Goal: Find specific fact: Find specific fact

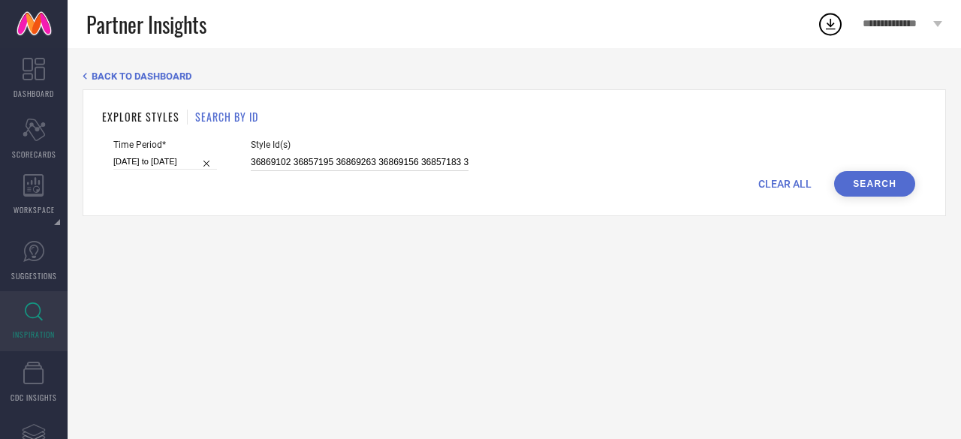
click at [387, 164] on input "36869102 36857195 36869263 36869156 36857183 36857095 36857202 36857039 3687223…" at bounding box center [360, 162] width 218 height 17
paste input "3743159 33909276 29462050 33909292 33589348 29462134 29947166 33909278 32985915…"
type input "33743159 33909276 29462050 33909292 33589348 29462134 29947166 33909278 3298591…"
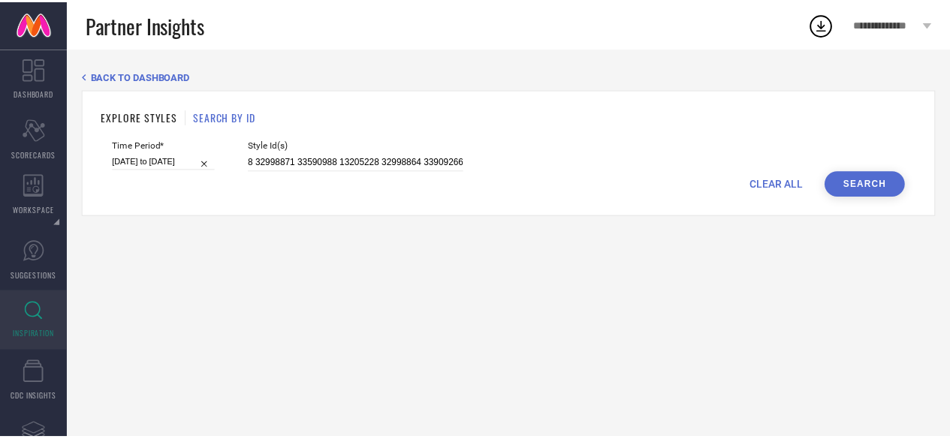
scroll to position [0, 0]
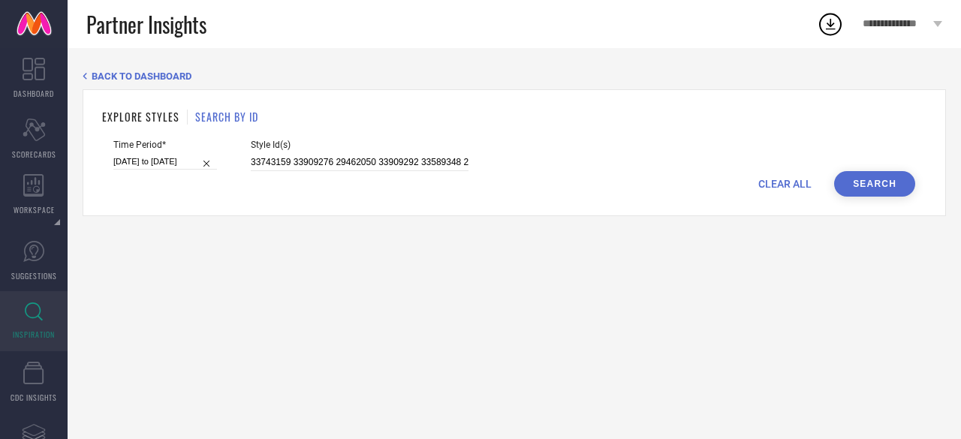
click at [862, 187] on button "Search" at bounding box center [874, 184] width 81 height 26
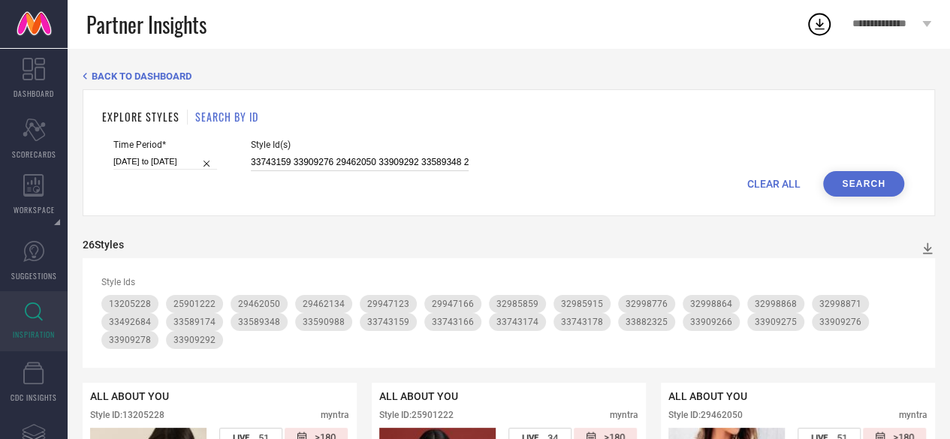
click at [359, 164] on input "33743159 33909276 29462050 33909292 33589348 29462134 29947166 33909278 3298591…" at bounding box center [360, 162] width 218 height 17
paste input "29947166 29947123 25901222 13205228"
click at [854, 199] on div "EXPLORE STYLES SEARCH BY ID Time Period* [DATE] to [DATE] Style Id(s) 29947166 …" at bounding box center [509, 152] width 852 height 127
click at [850, 182] on button "Search" at bounding box center [863, 184] width 81 height 26
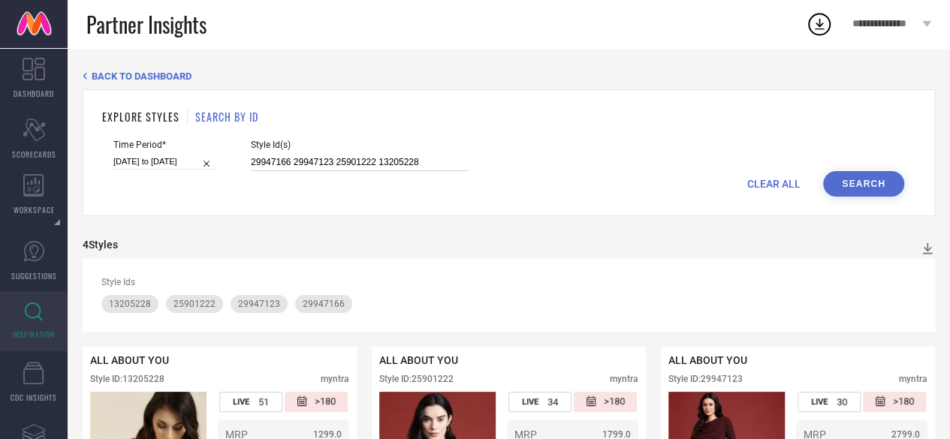
click at [279, 160] on input "29947166 29947123 25901222 13205228" at bounding box center [360, 162] width 218 height 17
paste input "31433731 29276004 23358574 32689250 13205100 26334824 25901198 27337260 2661674…"
click at [848, 182] on button "Search" at bounding box center [863, 184] width 81 height 26
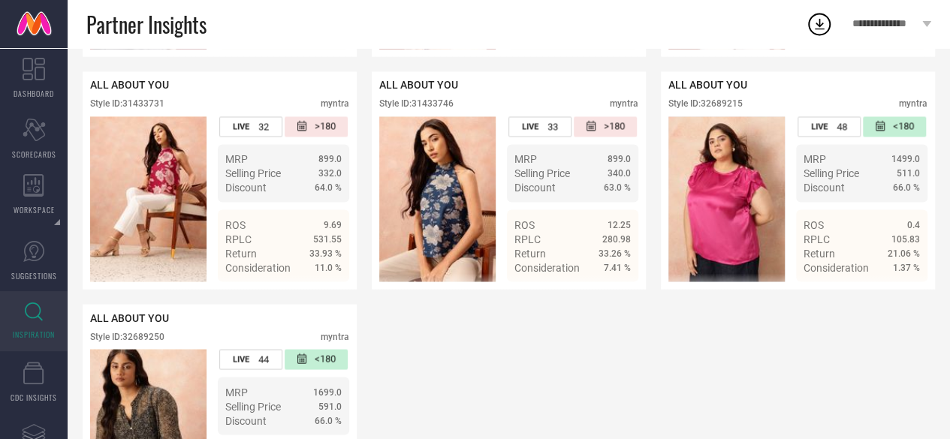
scroll to position [1224, 0]
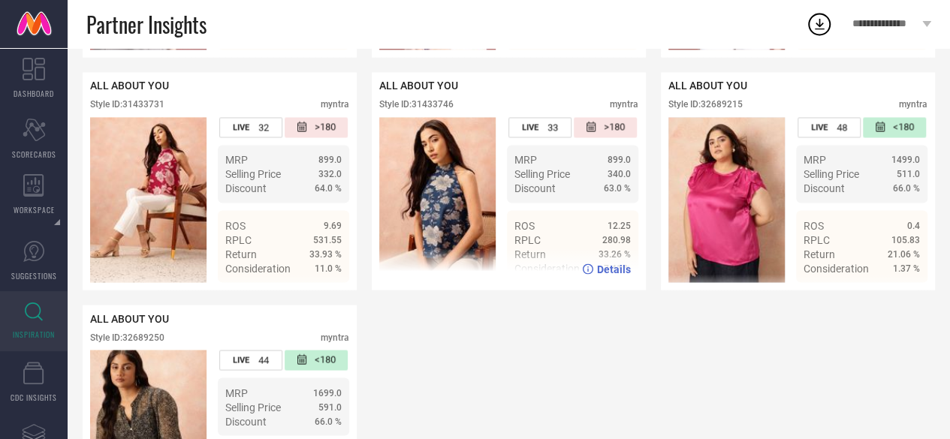
click at [441, 117] on div "Style ID: 31433746 myntra" at bounding box center [508, 108] width 259 height 18
click at [441, 110] on div "Style ID: 31433746" at bounding box center [416, 104] width 74 height 11
copy div "31433746"
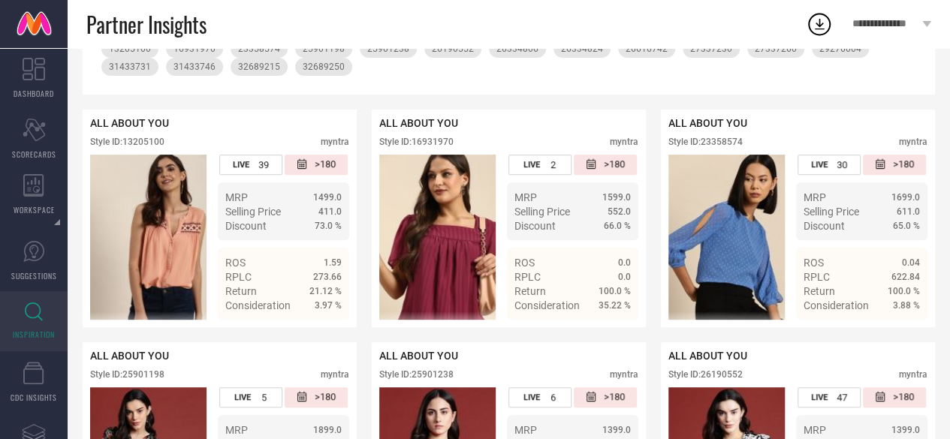
scroll to position [0, 0]
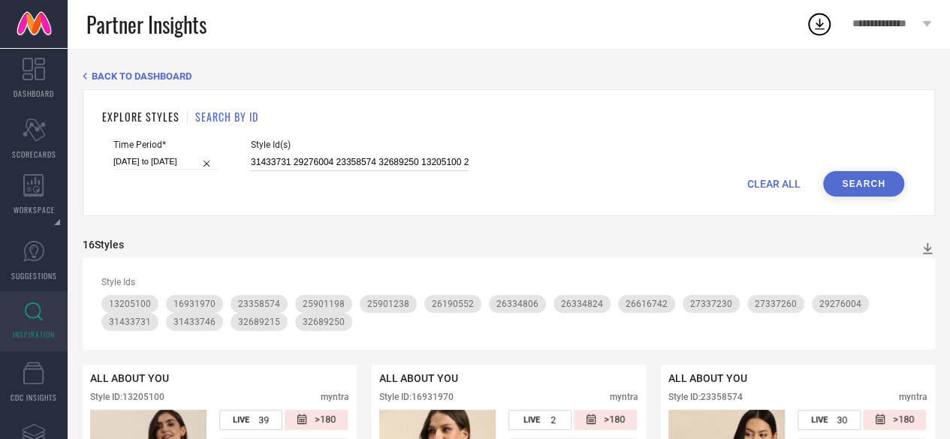
click at [386, 165] on input "31433731 29276004 23358574 32689250 13205100 26334824 25901198 27337260 2661674…" at bounding box center [360, 162] width 218 height 17
paste input "29275992 16931780 26190602 25901256 31175181 29947146 27337330 23225068 1429774…"
click at [873, 190] on button "Search" at bounding box center [863, 184] width 81 height 26
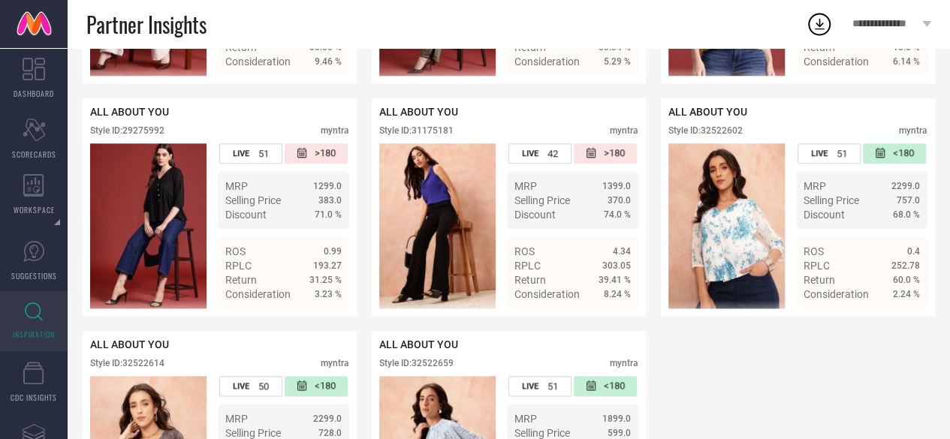
scroll to position [720, 0]
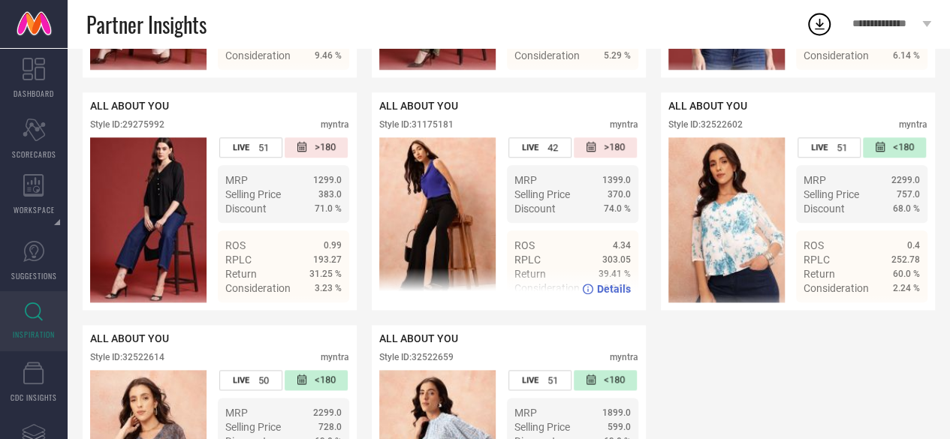
click at [429, 130] on div "Style ID: 31175181" at bounding box center [416, 124] width 74 height 11
copy div "31175181"
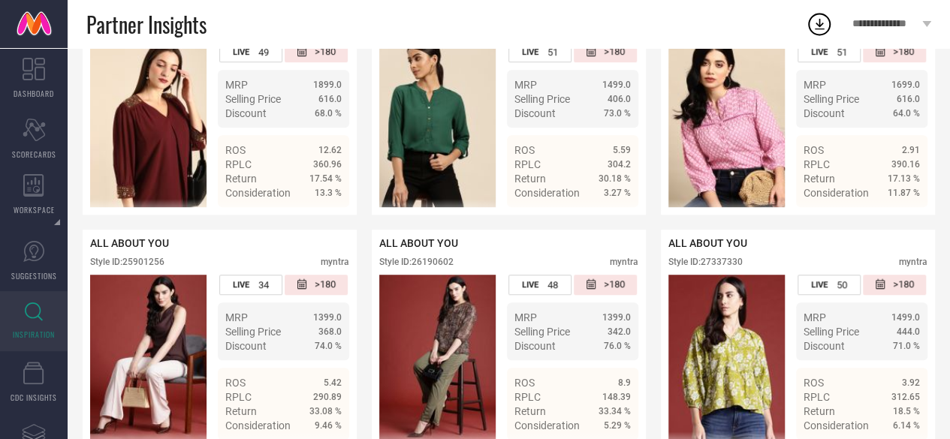
scroll to position [349, 0]
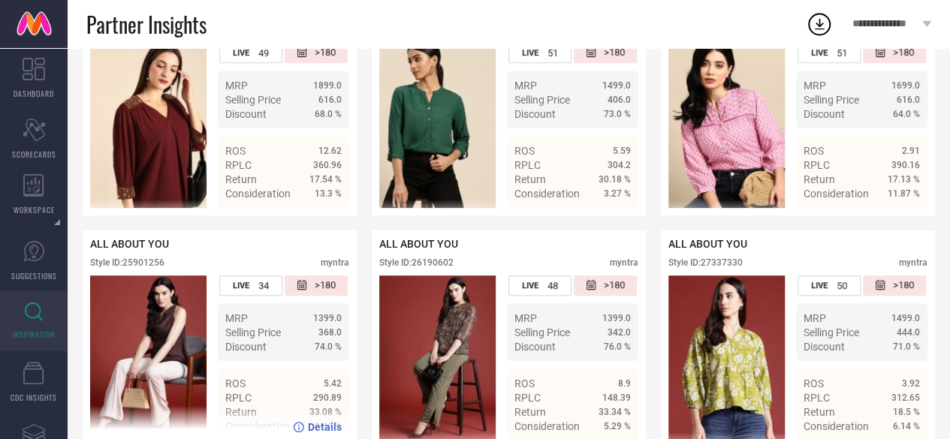
click at [150, 268] on div "Style ID: 25901256" at bounding box center [127, 262] width 74 height 11
copy div "25901256"
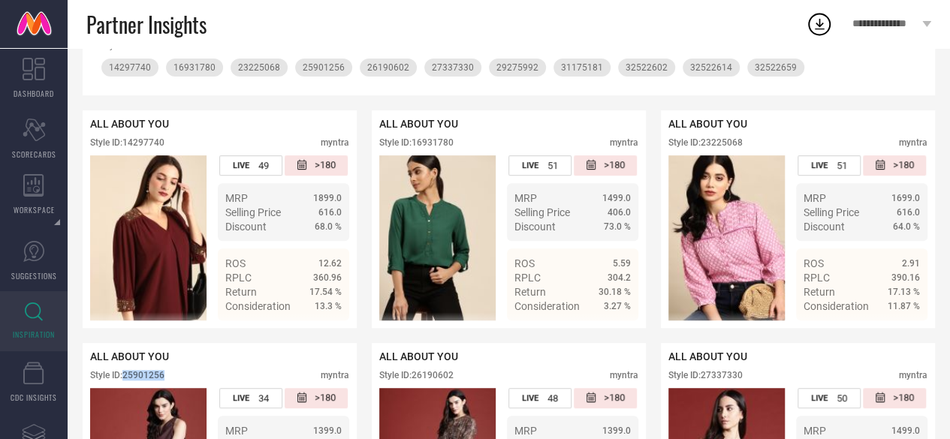
scroll to position [0, 0]
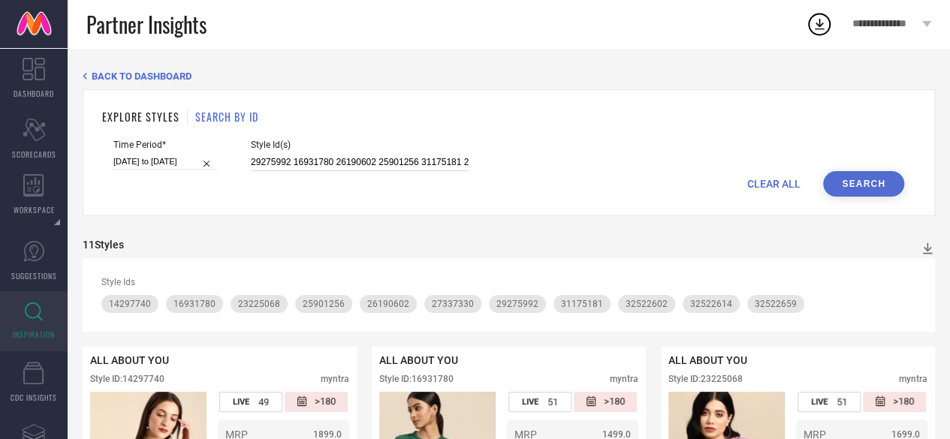
click at [351, 164] on input "29275992 16931780 26190602 25901256 31175181 29947146 27337330 23225068 1429774…" at bounding box center [360, 162] width 218 height 17
paste input "32522636 32689235 26334532 32522833 28583224 27337234 32689251 21205564 2858322…"
click at [878, 187] on button "Search" at bounding box center [863, 184] width 81 height 26
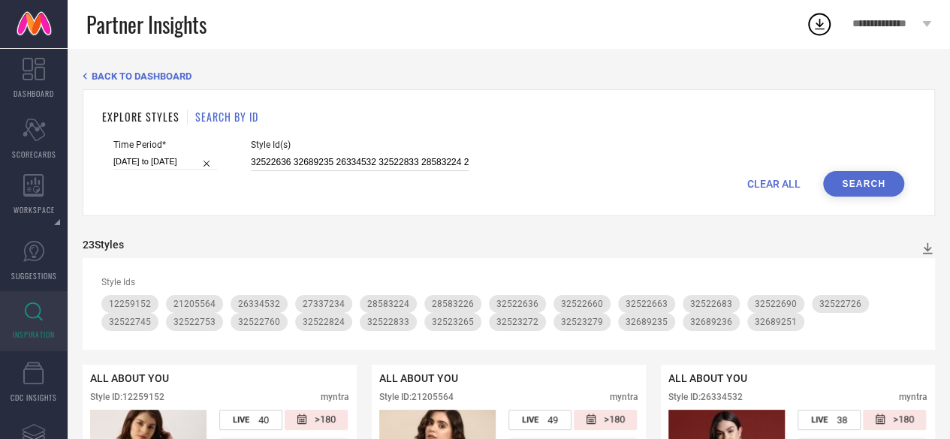
click at [410, 167] on input "32522636 32689235 26334532 32522833 28583224 27337234 32689251 21205564 2858322…" at bounding box center [360, 162] width 218 height 17
paste input "3316 32522622 32522749 32466724 32522618 32689254 32689256 32466703 32522754 32…"
click at [883, 191] on button "Search" at bounding box center [863, 184] width 81 height 26
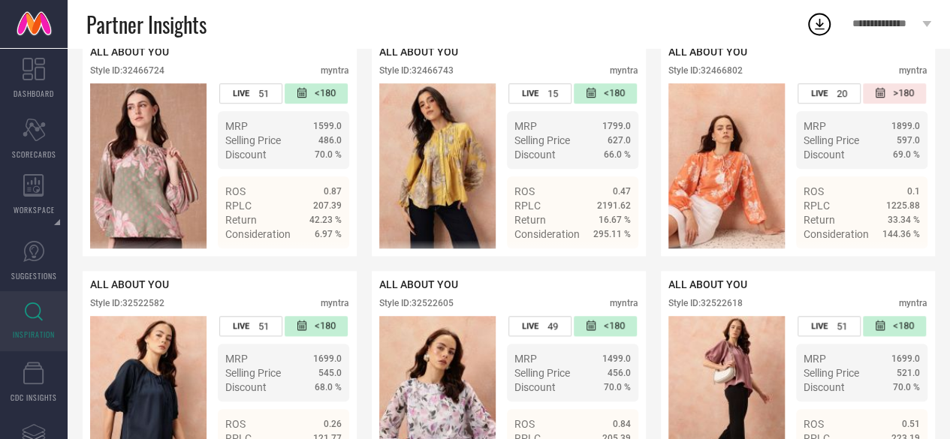
scroll to position [568, 0]
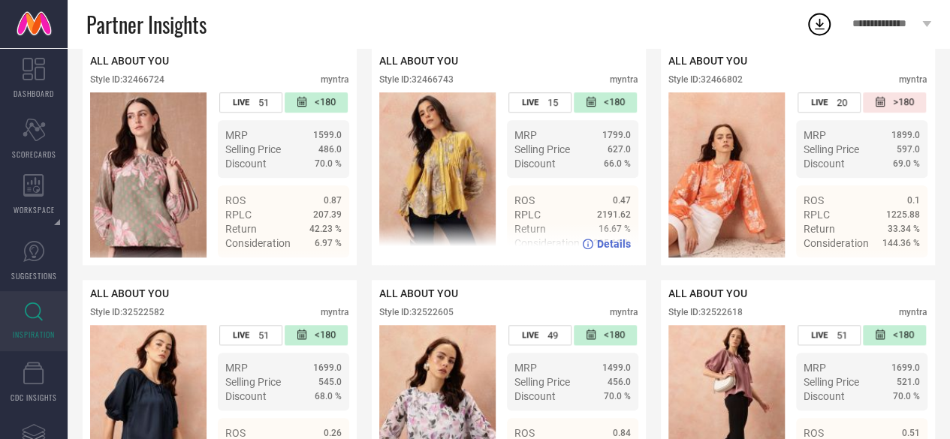
click at [428, 85] on div "Style ID: 32466743" at bounding box center [416, 79] width 74 height 11
copy div "32466743"
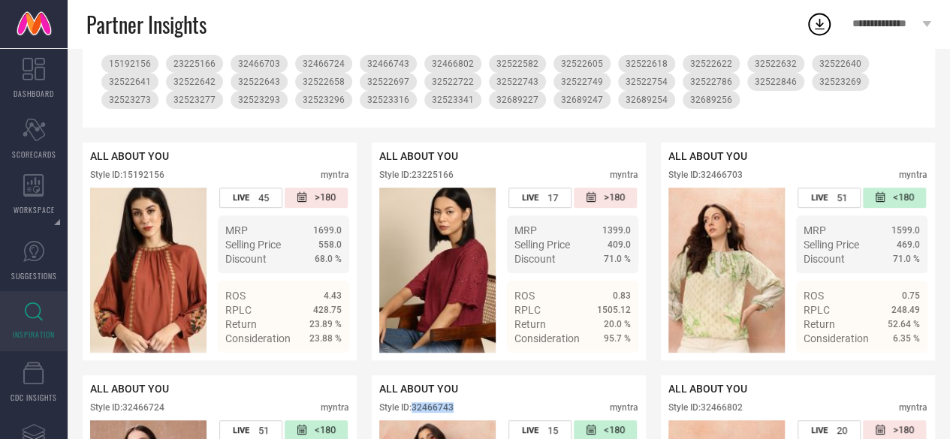
scroll to position [0, 0]
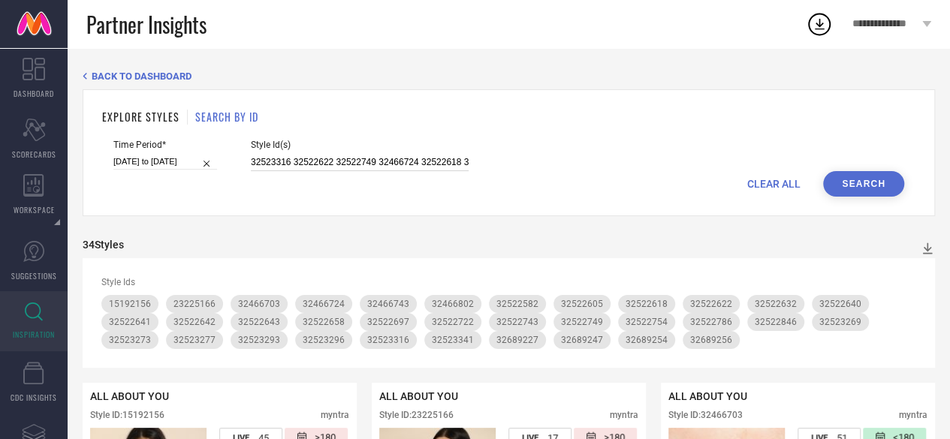
click at [437, 165] on input "32523316 32522622 32522749 32466724 32522618 32689254 32689256 32466703 3252275…" at bounding box center [360, 162] width 218 height 17
paste input "23834016 16932290 13587814 20557922 21144710 34743686 34743751 23834034 2162532…"
type input "23834016 16932290 13587814 20557922 21144710 34743686 34743751 23834034 2162532…"
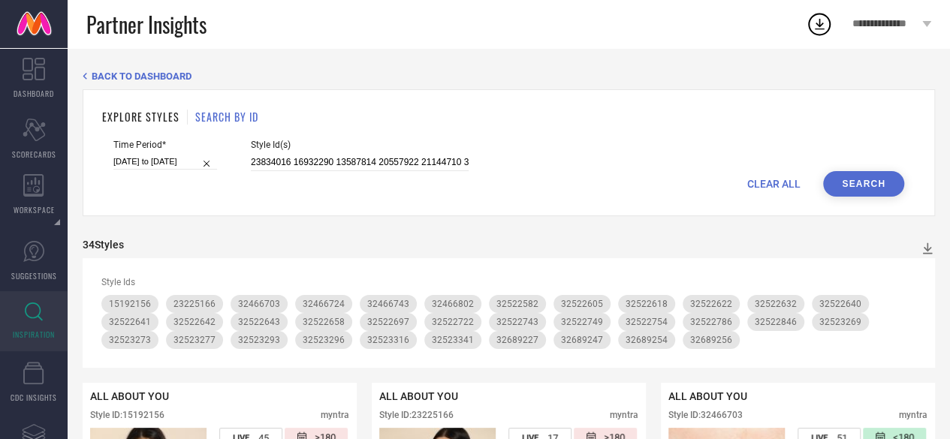
click at [884, 180] on button "Search" at bounding box center [863, 184] width 81 height 26
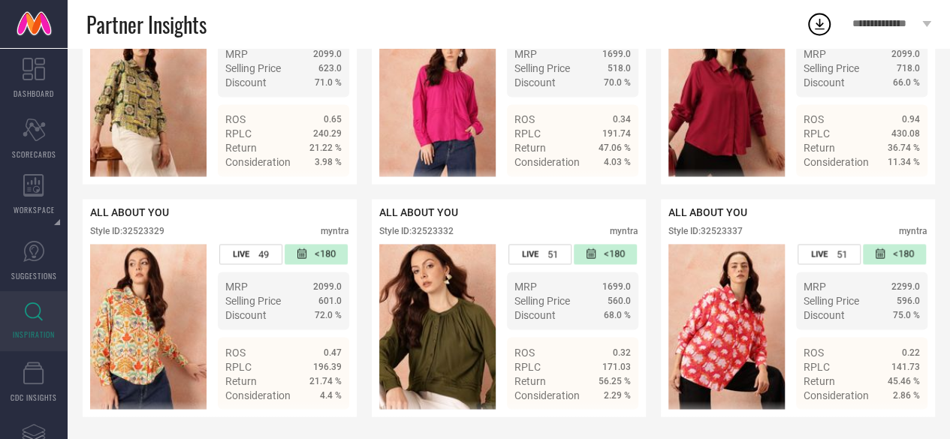
scroll to position [6801, 0]
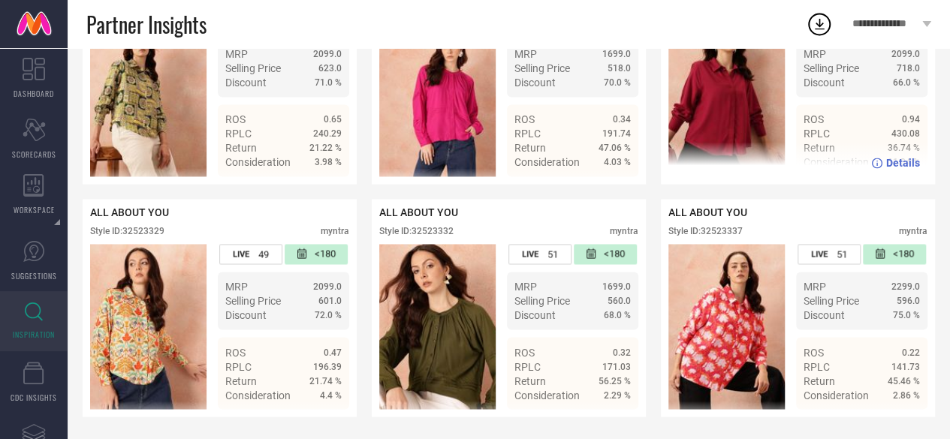
copy div "32523318"
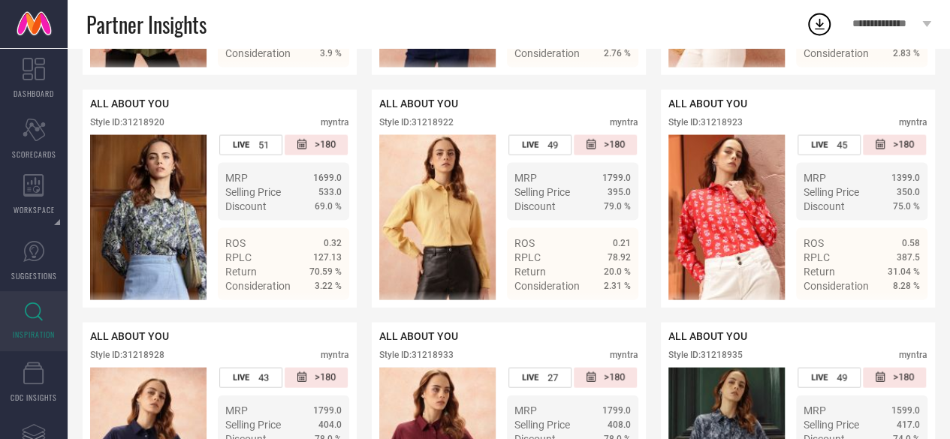
scroll to position [4327, 0]
